Goal: Navigation & Orientation: Understand site structure

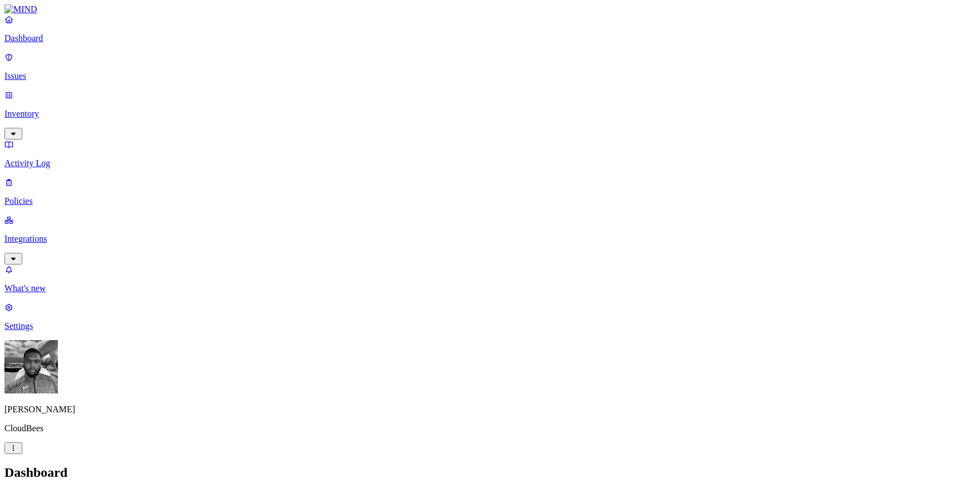
click at [111, 92] on link "Inventory" at bounding box center [480, 114] width 952 height 48
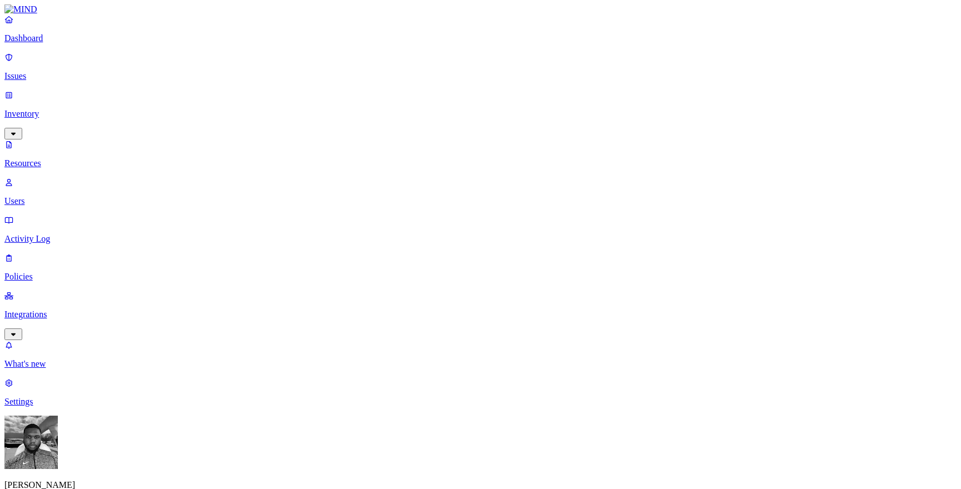
click at [83, 43] on p "Dashboard" at bounding box center [480, 38] width 952 height 10
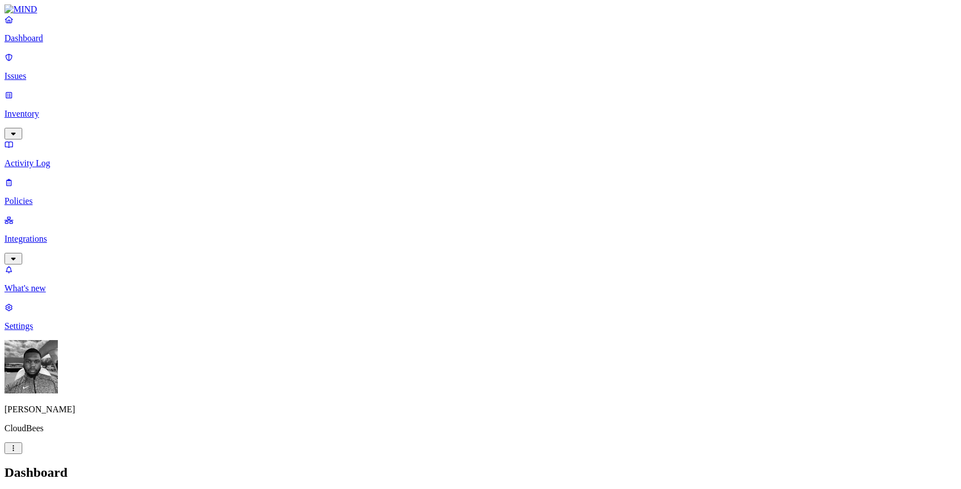
scroll to position [98, 0]
